Goal: Task Accomplishment & Management: Complete application form

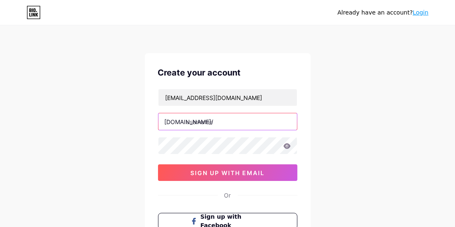
click at [246, 122] on input "text" at bounding box center [228, 121] width 139 height 17
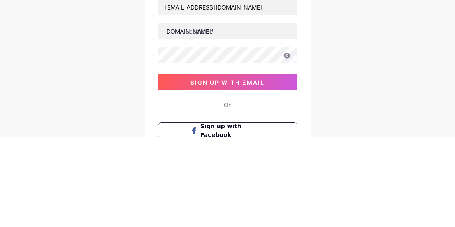
click at [351, 116] on div "Already have an account? Login Create your account ahmethasn305@gmail.com bio.l…" at bounding box center [227, 158] width 455 height 317
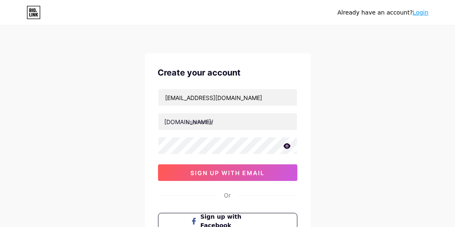
click at [273, 166] on button "sign up with email" at bounding box center [227, 172] width 139 height 17
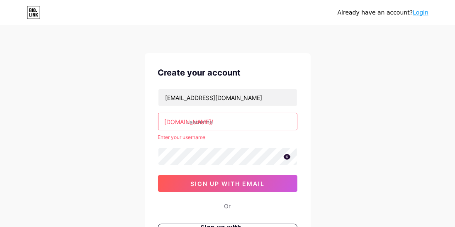
click at [250, 121] on input "text" at bounding box center [228, 121] width 139 height 17
type input "ahmet"
click at [272, 182] on button "sign up with email" at bounding box center [227, 183] width 139 height 17
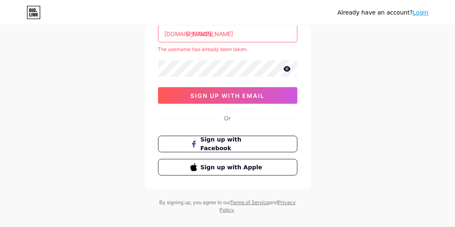
scroll to position [100, 0]
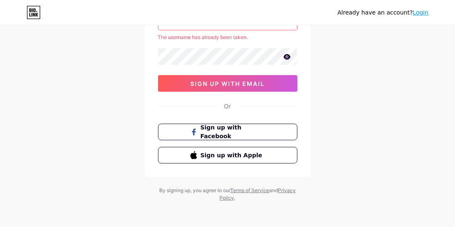
click at [264, 135] on span "Sign up with Facebook" at bounding box center [232, 131] width 64 height 17
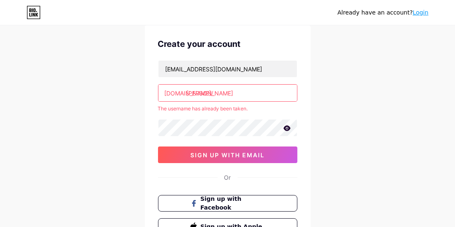
click at [259, 90] on input "ahmet" at bounding box center [228, 93] width 139 height 17
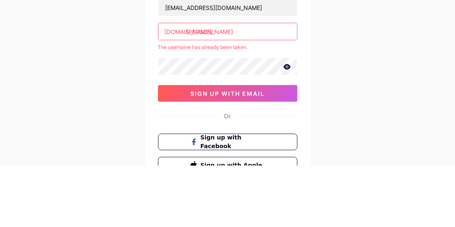
scroll to position [29, 0]
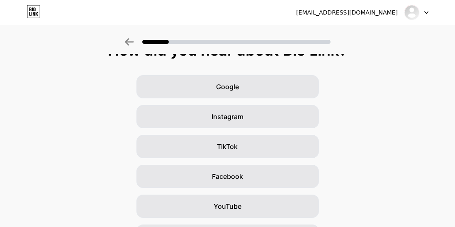
scroll to position [18, 0]
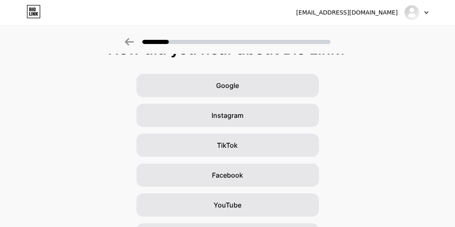
click at [247, 180] on div "Facebook" at bounding box center [228, 175] width 183 height 23
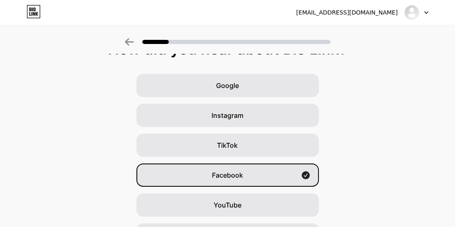
scroll to position [0, 0]
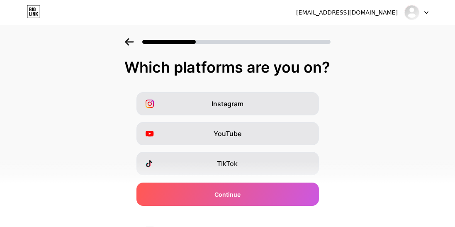
click at [240, 168] on div "TikTok" at bounding box center [228, 163] width 183 height 23
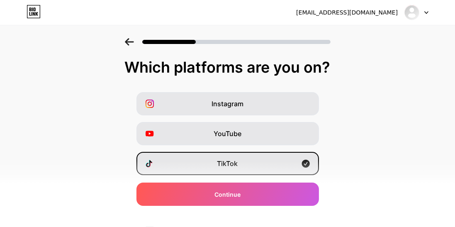
click at [226, 198] on span "Continue" at bounding box center [228, 194] width 26 height 9
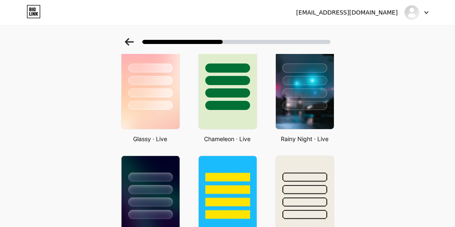
scroll to position [264, 0]
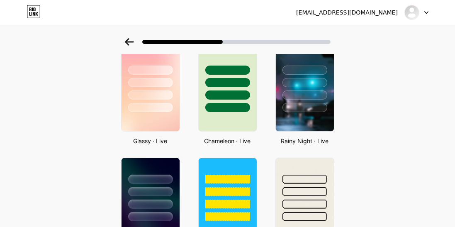
click at [303, 107] on div at bounding box center [305, 107] width 45 height 9
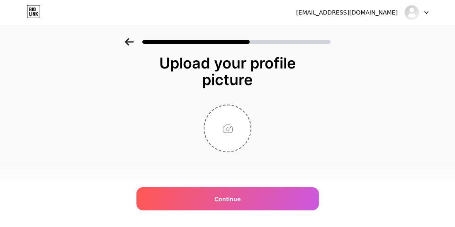
scroll to position [0, 0]
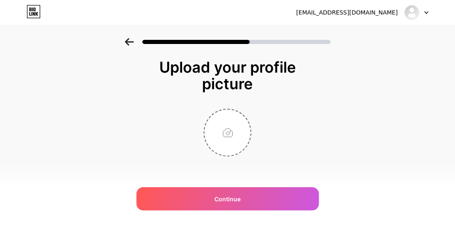
click at [264, 197] on div "Continue" at bounding box center [228, 198] width 183 height 23
click at [234, 146] on input "file" at bounding box center [228, 133] width 46 height 46
type input "C:\fakepath\1000021870.jpg"
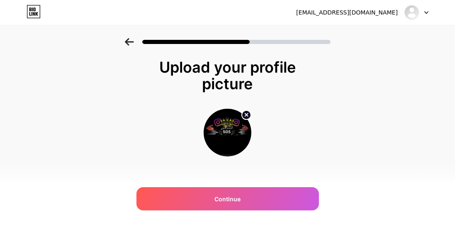
click at [241, 198] on div "Continue" at bounding box center [228, 198] width 183 height 23
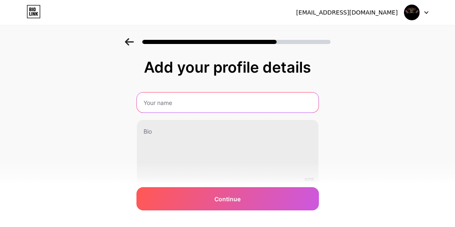
click at [223, 99] on input "text" at bounding box center [228, 103] width 182 height 20
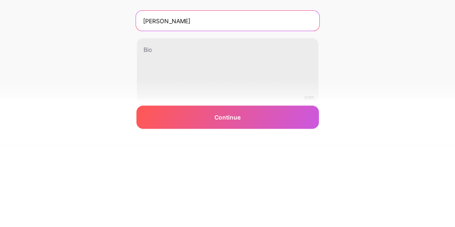
type input "[PERSON_NAME]"
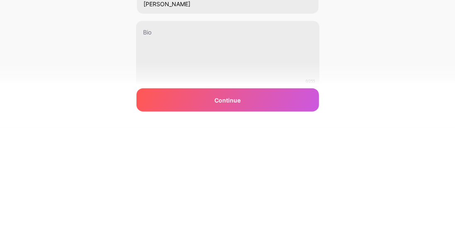
click at [359, 120] on div "Add your profile details [PERSON_NAME] 0/255 Continue Error" at bounding box center [227, 133] width 455 height 190
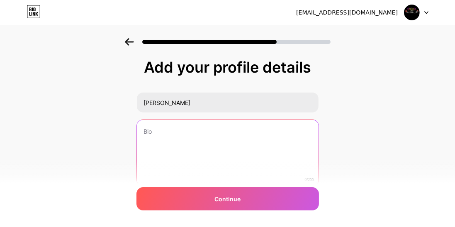
click at [180, 132] on textarea at bounding box center [228, 153] width 182 height 67
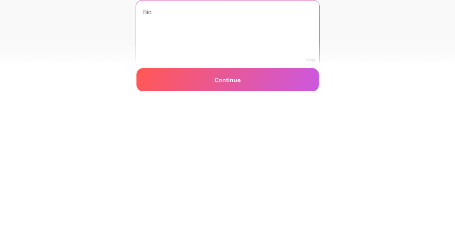
type textarea "H"
type textarea "لا تثق باي [DATE]"
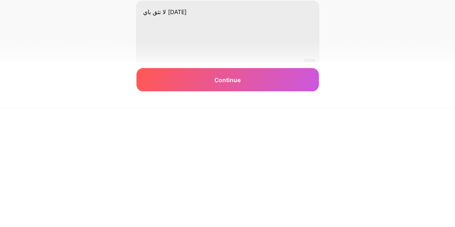
click at [401, 159] on div "Add your profile details [PERSON_NAME] لا تثق باي [DATE] 15/255 Continue Error" at bounding box center [227, 133] width 455 height 190
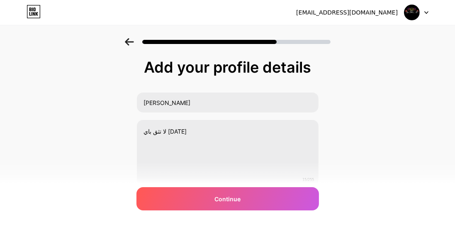
click at [290, 210] on div "Continue" at bounding box center [228, 198] width 183 height 23
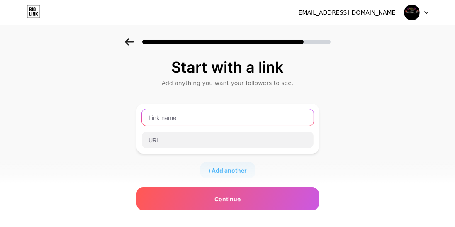
click at [236, 120] on input "text" at bounding box center [228, 117] width 172 height 17
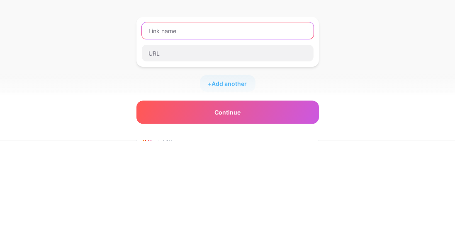
type input "H"
type input "h_flq"
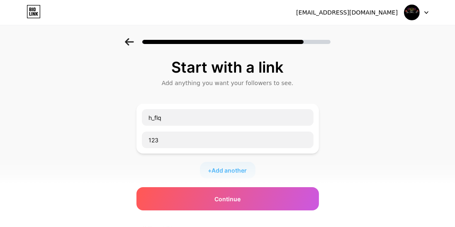
click at [286, 188] on div "Continue" at bounding box center [228, 198] width 183 height 23
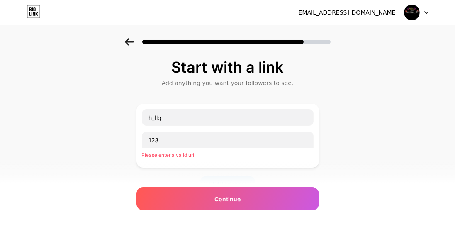
click at [283, 207] on div "Continue" at bounding box center [228, 198] width 183 height 23
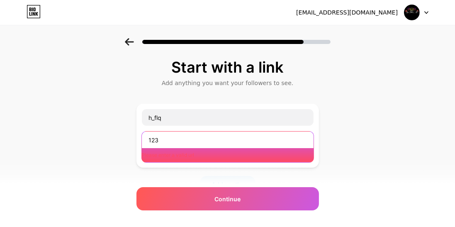
click at [252, 137] on input "123" at bounding box center [228, 140] width 172 height 17
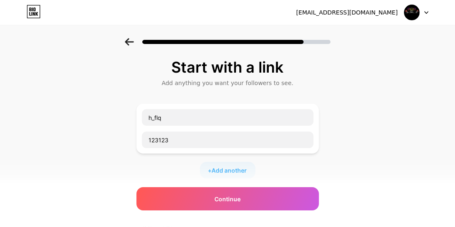
click at [236, 194] on div "Continue" at bounding box center [228, 198] width 183 height 23
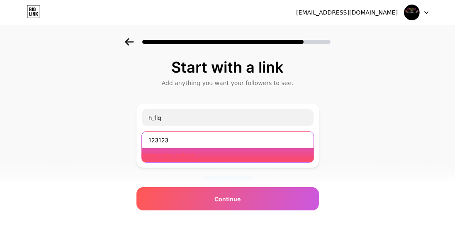
click at [228, 135] on input "123123" at bounding box center [228, 140] width 172 height 17
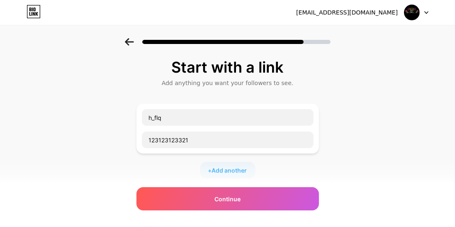
click at [234, 198] on span "Continue" at bounding box center [228, 199] width 26 height 9
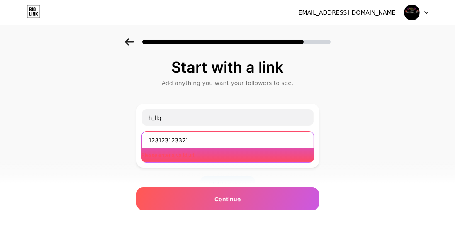
click at [249, 142] on input "123123123321" at bounding box center [228, 140] width 172 height 17
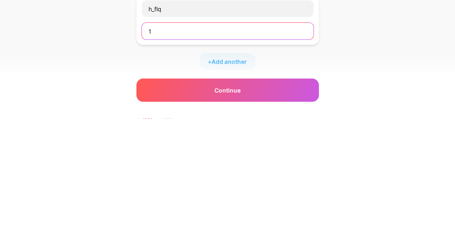
type input "1"
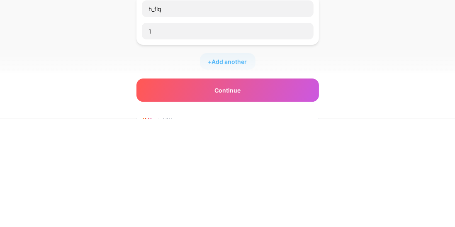
click at [384, 121] on div "Start with a link Add anything you want your followers to see. h_flq 1 + Add an…" at bounding box center [227, 184] width 455 height 292
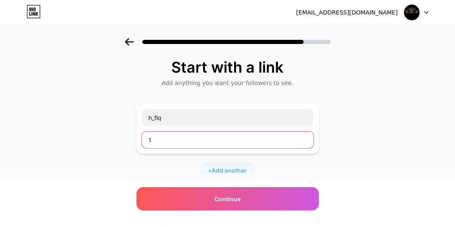
click at [273, 137] on input "1" at bounding box center [228, 140] width 172 height 17
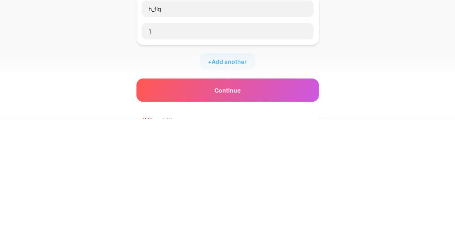
click at [387, 134] on div "Start with a link Add anything you want your followers to see. h_flq 1 + Add an…" at bounding box center [227, 184] width 455 height 292
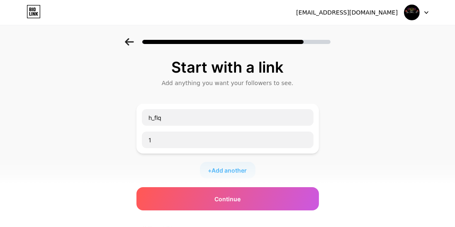
click at [238, 166] on span "Add another" at bounding box center [229, 170] width 35 height 9
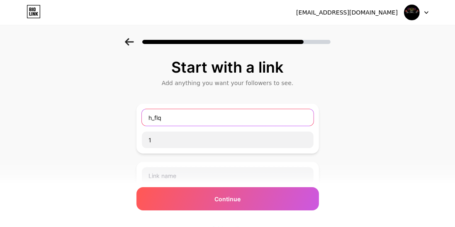
click at [232, 115] on input "h_flq" at bounding box center [228, 117] width 172 height 17
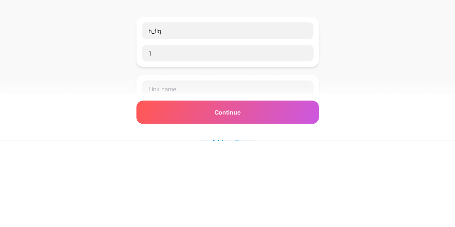
click at [352, 116] on div "Start with a link Add anything you want your followers to see. h_flq 1 + Add an…" at bounding box center [227, 213] width 455 height 350
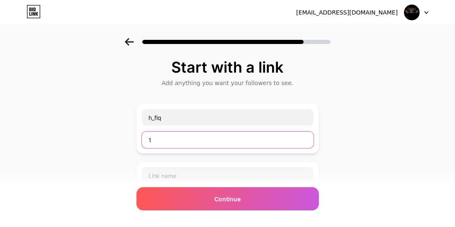
click at [178, 141] on input "1" at bounding box center [228, 140] width 172 height 17
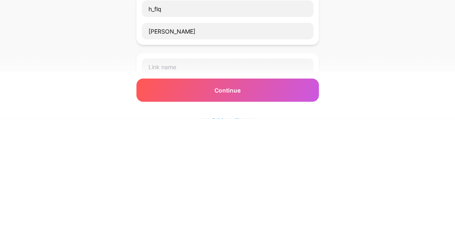
click at [371, 135] on div "Start with a link Add anything you want your followers to see. h_flq [PERSON_NA…" at bounding box center [227, 213] width 455 height 350
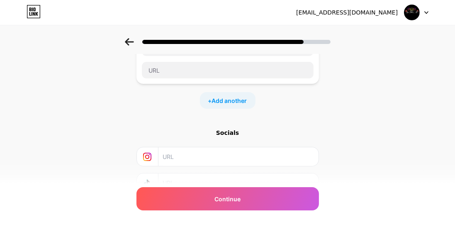
scroll to position [128, 0]
click at [237, 96] on span "Add another" at bounding box center [229, 100] width 35 height 9
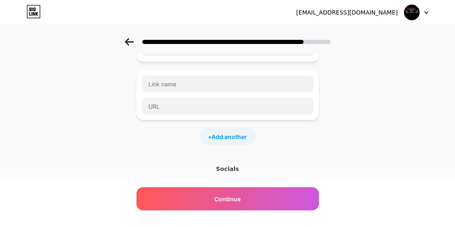
scroll to position [168, 0]
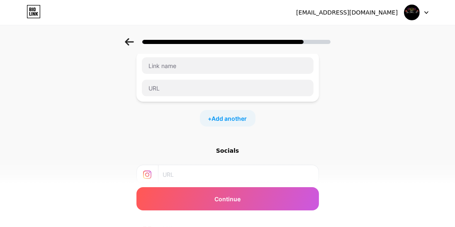
click at [236, 147] on div "Socials" at bounding box center [228, 150] width 183 height 8
click at [232, 153] on div "Socials" at bounding box center [228, 191] width 183 height 90
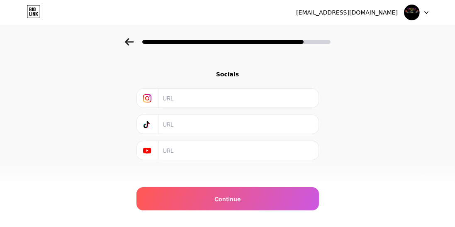
scroll to position [249, 0]
click at [232, 67] on div "Socials" at bounding box center [228, 70] width 183 height 8
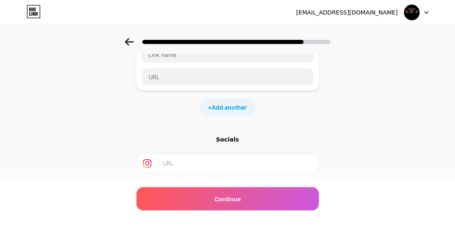
scroll to position [173, 0]
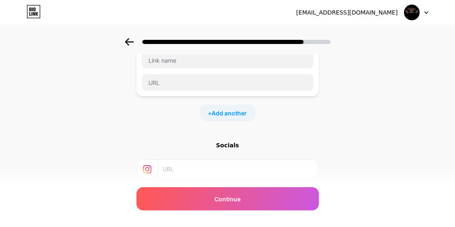
click at [233, 113] on span "Add another" at bounding box center [229, 113] width 35 height 9
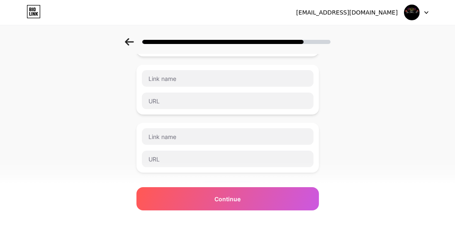
scroll to position [0, 0]
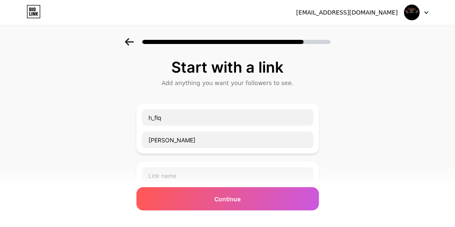
click at [241, 204] on div "Continue" at bounding box center [228, 198] width 183 height 23
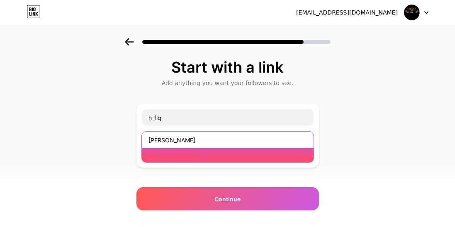
click at [255, 141] on input "[PERSON_NAME]" at bounding box center [228, 140] width 172 height 17
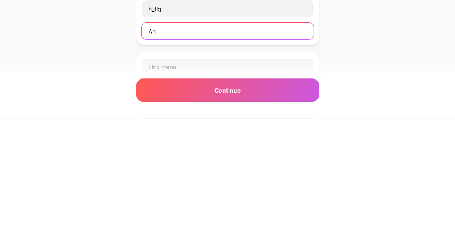
type input "A"
click at [154, 137] on input "hflq" at bounding box center [228, 140] width 172 height 17
click at [152, 142] on input "hflq" at bounding box center [228, 140] width 172 height 17
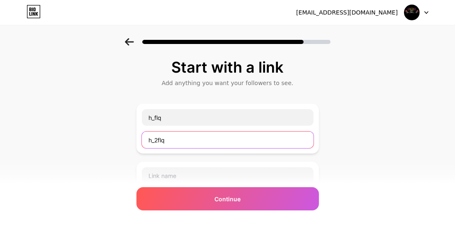
click at [249, 139] on input "h_2flq" at bounding box center [228, 140] width 172 height 17
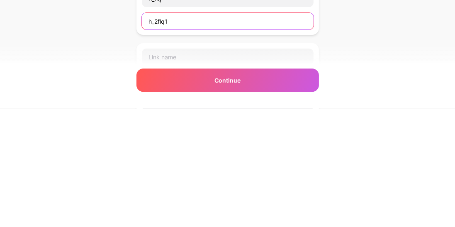
click at [159, 141] on input "h_2flq1" at bounding box center [228, 140] width 172 height 17
click at [156, 141] on input "h_2flq1" at bounding box center [228, 140] width 172 height 17
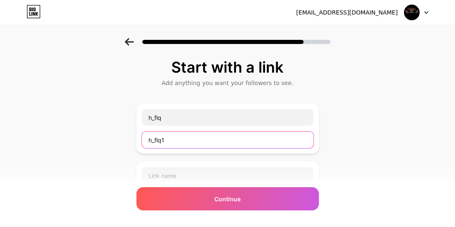
type input "h_flq1"
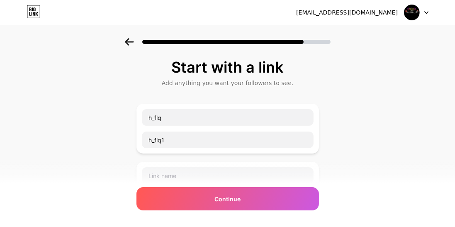
click at [271, 193] on div "Continue" at bounding box center [228, 198] width 183 height 23
click at [271, 203] on div "Continue" at bounding box center [228, 198] width 183 height 23
click at [276, 200] on div "Continue" at bounding box center [228, 198] width 183 height 23
click at [275, 201] on div "Continue" at bounding box center [228, 198] width 183 height 23
click at [276, 198] on div "Continue" at bounding box center [228, 198] width 183 height 23
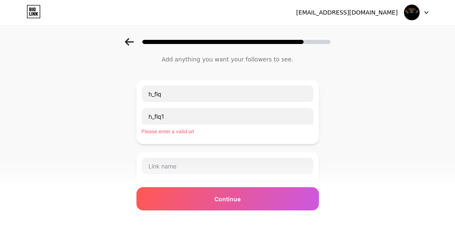
scroll to position [34, 0]
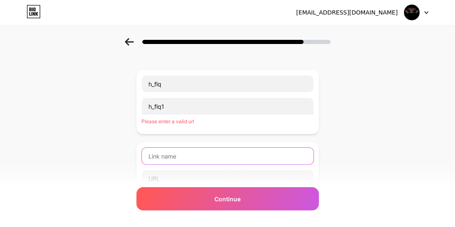
click at [234, 154] on input "text" at bounding box center [228, 156] width 172 height 17
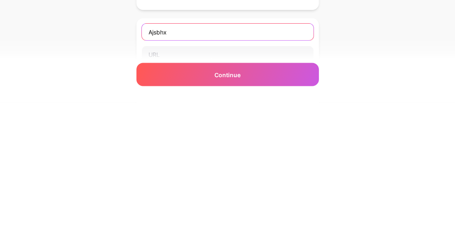
type input "Ajsbhx"
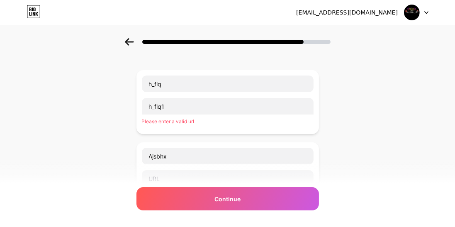
click at [246, 202] on div "Continue" at bounding box center [228, 198] width 183 height 23
click at [247, 194] on div "Continue" at bounding box center [228, 198] width 183 height 23
click at [253, 205] on div "Continue" at bounding box center [228, 198] width 183 height 23
click at [251, 198] on div "Continue" at bounding box center [228, 198] width 183 height 23
click at [263, 120] on div "Please enter a valid url" at bounding box center [228, 121] width 172 height 7
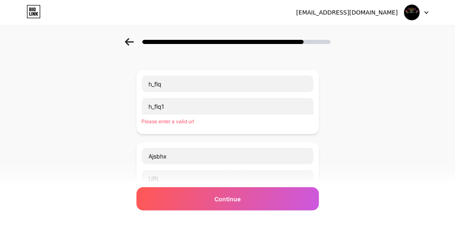
click at [119, 42] on div at bounding box center [227, 39] width 455 height 29
click at [130, 45] on icon at bounding box center [129, 41] width 9 height 7
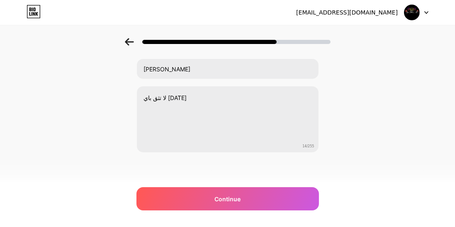
scroll to position [0, 0]
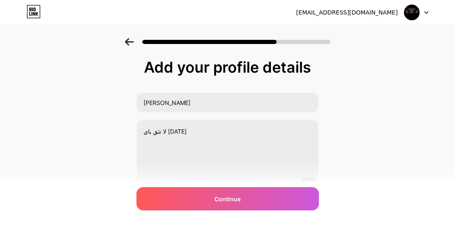
click at [128, 44] on icon at bounding box center [129, 41] width 9 height 7
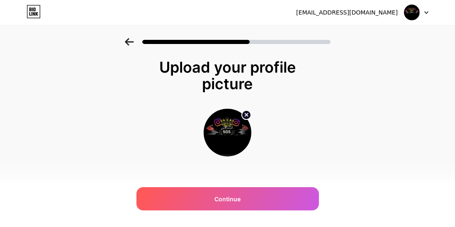
click at [129, 45] on icon at bounding box center [129, 41] width 9 height 7
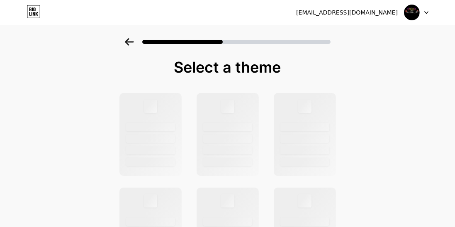
click at [128, 45] on icon at bounding box center [129, 41] width 9 height 7
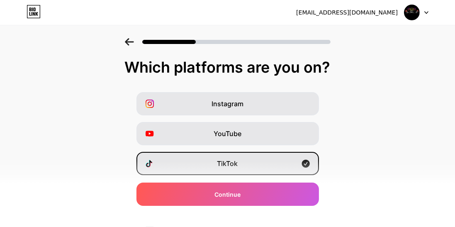
click at [128, 44] on icon at bounding box center [129, 41] width 9 height 7
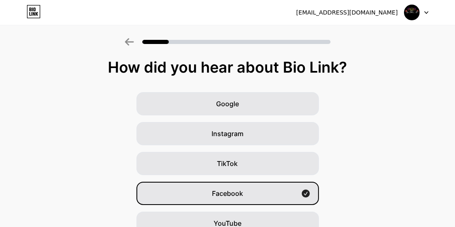
click at [129, 44] on icon at bounding box center [129, 41] width 9 height 7
click at [126, 45] on icon at bounding box center [129, 41] width 9 height 7
click at [132, 44] on icon at bounding box center [129, 41] width 9 height 7
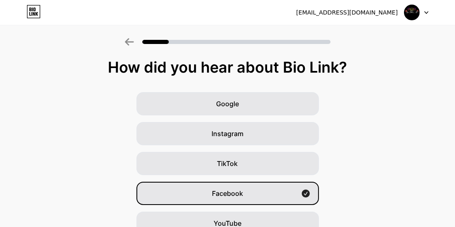
click at [129, 41] on icon at bounding box center [129, 41] width 9 height 7
click at [263, 161] on div "TikTok" at bounding box center [228, 163] width 183 height 23
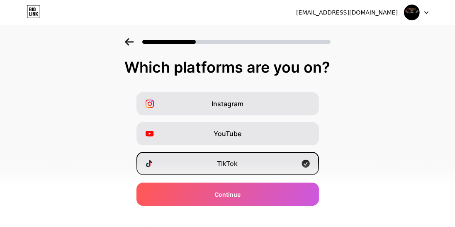
click at [279, 204] on div "Continue" at bounding box center [228, 194] width 183 height 23
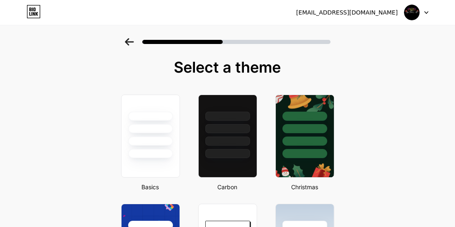
click at [296, 171] on img at bounding box center [305, 136] width 58 height 82
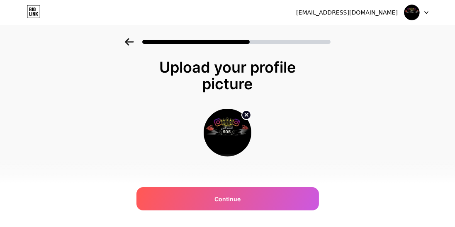
click at [269, 192] on div "Continue" at bounding box center [228, 198] width 183 height 23
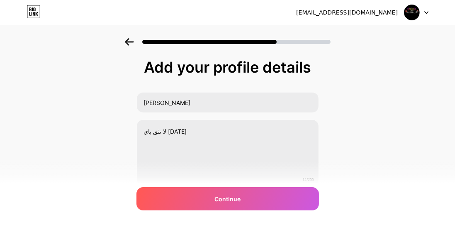
click at [265, 198] on div "Continue" at bounding box center [228, 198] width 183 height 23
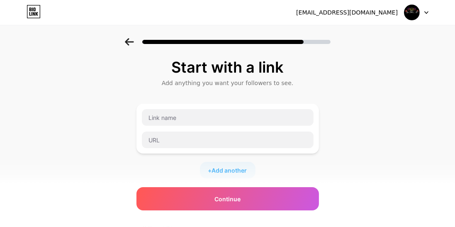
click at [417, 153] on div "Start with a link Add anything you want your followers to see. + Add another So…" at bounding box center [227, 184] width 455 height 292
click at [293, 203] on div "Continue" at bounding box center [228, 198] width 183 height 23
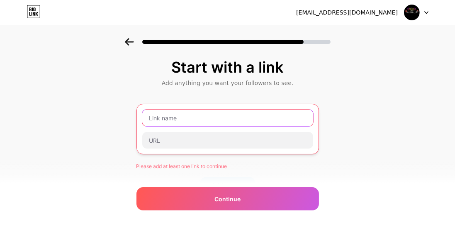
click at [272, 118] on input "text" at bounding box center [227, 118] width 171 height 17
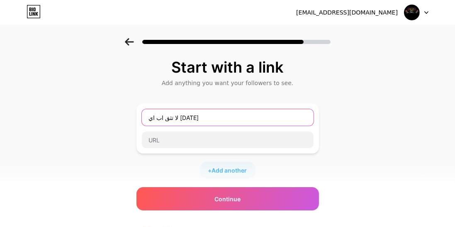
type input "لا تثق اب اي [DATE]"
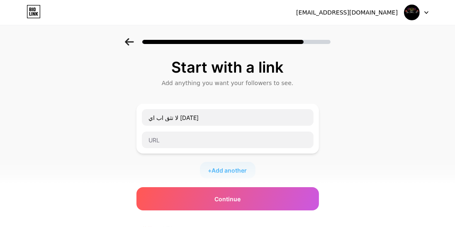
click at [261, 190] on div "Continue" at bounding box center [228, 198] width 183 height 23
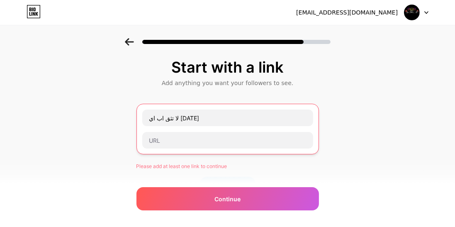
click at [261, 203] on div "Continue" at bounding box center [228, 198] width 183 height 23
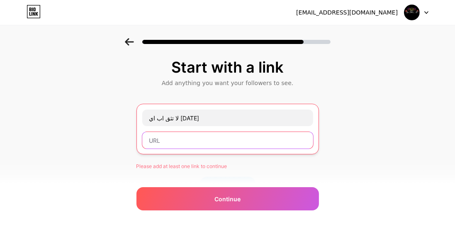
click at [265, 141] on input "text" at bounding box center [227, 140] width 171 height 17
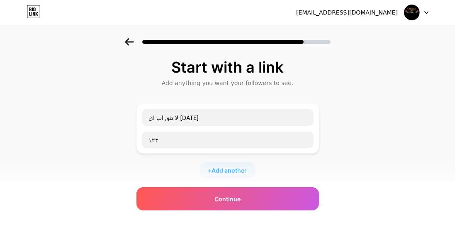
click at [276, 200] on div "Continue" at bounding box center [228, 198] width 183 height 23
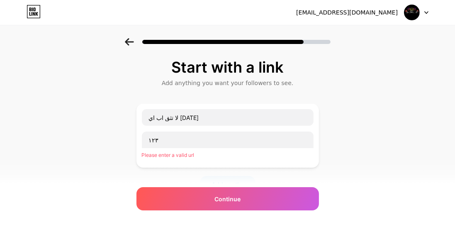
click at [275, 205] on div "Continue" at bounding box center [228, 198] width 183 height 23
click at [276, 204] on div "Continue" at bounding box center [228, 198] width 183 height 23
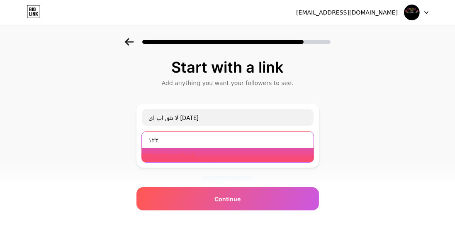
click at [258, 139] on input "١٢٣" at bounding box center [228, 140] width 172 height 17
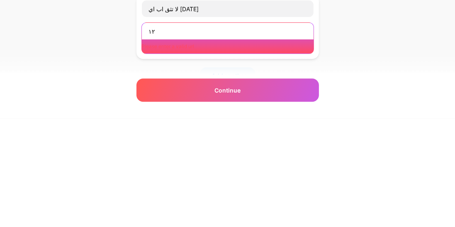
type input "١"
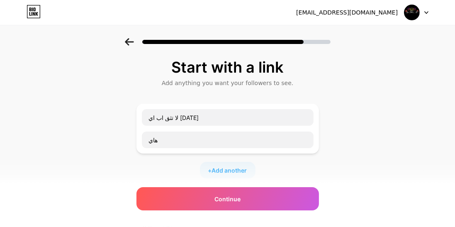
click at [249, 198] on div "Continue" at bounding box center [228, 198] width 183 height 23
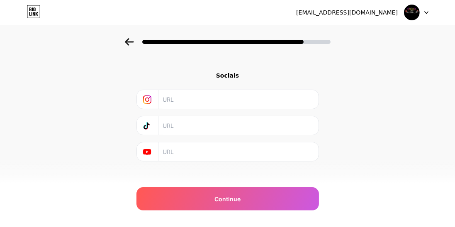
scroll to position [148, 0]
click at [232, 71] on div "Socials" at bounding box center [228, 68] width 183 height 8
click at [227, 71] on div "Socials" at bounding box center [228, 68] width 183 height 8
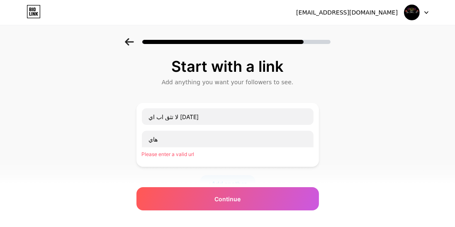
scroll to position [0, 0]
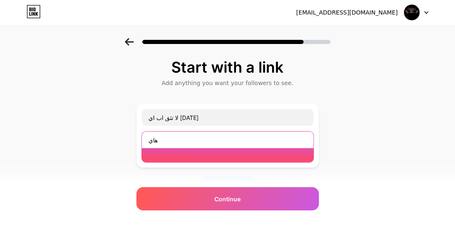
click at [164, 143] on input "هاي" at bounding box center [228, 140] width 172 height 17
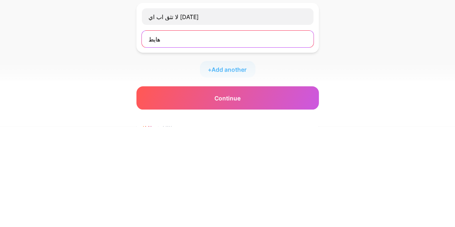
type input "هايط"
